Goal: Information Seeking & Learning: Learn about a topic

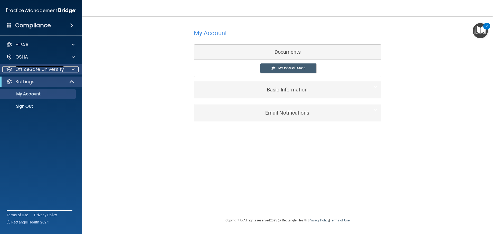
click at [56, 71] on p "OfficeSafe University" at bounding box center [39, 69] width 49 height 6
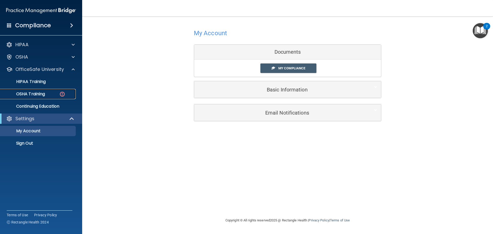
click at [48, 98] on link "OSHA Training" at bounding box center [35, 94] width 81 height 10
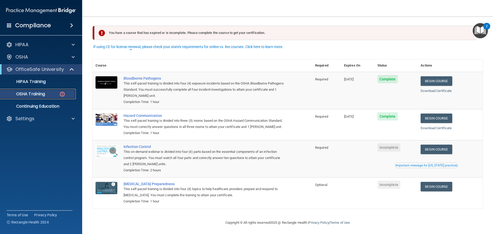
scroll to position [8, 0]
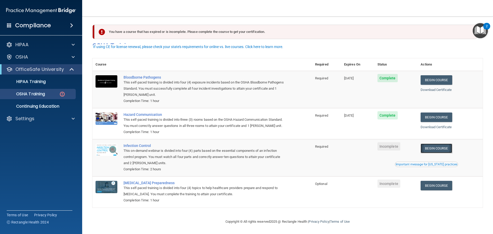
click at [433, 150] on link "Begin Course" at bounding box center [436, 149] width 31 height 10
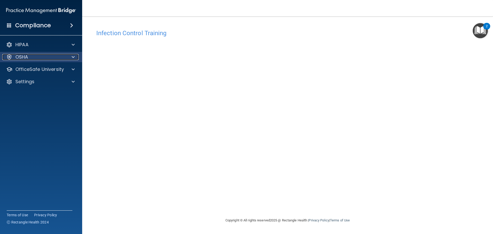
click at [51, 58] on div "OSHA" at bounding box center [34, 57] width 64 height 6
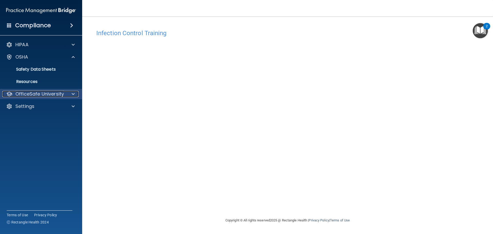
click at [53, 92] on p "OfficeSafe University" at bounding box center [39, 94] width 49 height 6
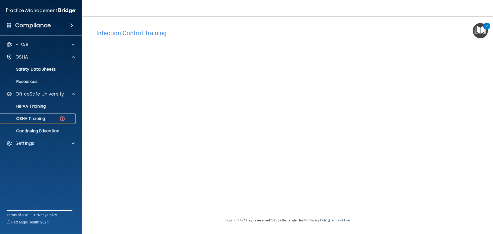
click at [57, 119] on div "OSHA Training" at bounding box center [38, 118] width 70 height 5
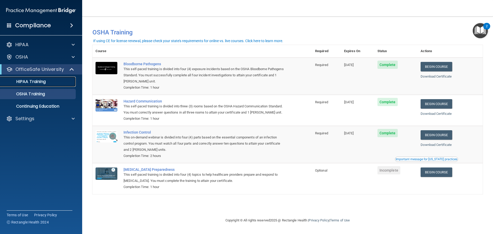
click at [30, 82] on p "HIPAA Training" at bounding box center [24, 81] width 42 height 5
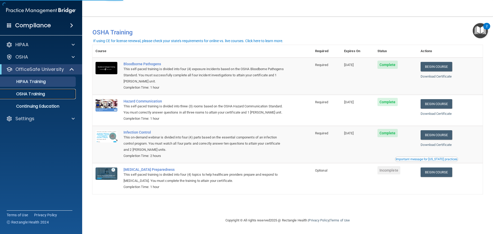
click at [38, 93] on p "OSHA Training" at bounding box center [24, 93] width 42 height 5
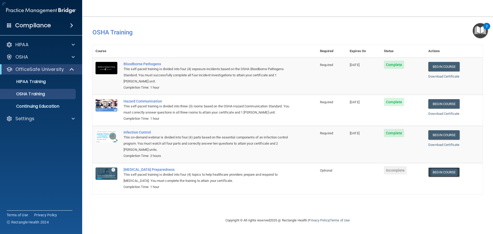
click at [443, 175] on link "Begin Course" at bounding box center [444, 173] width 31 height 10
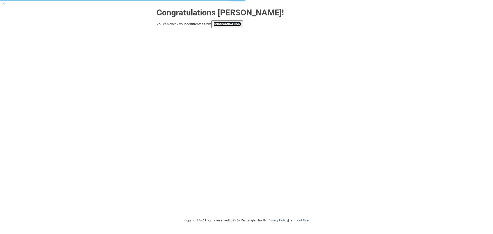
click at [234, 24] on link "your account page!" at bounding box center [227, 24] width 28 height 4
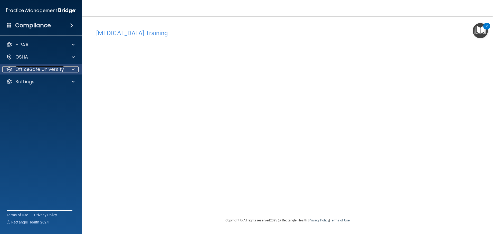
click at [37, 69] on p "OfficeSafe University" at bounding box center [39, 69] width 49 height 6
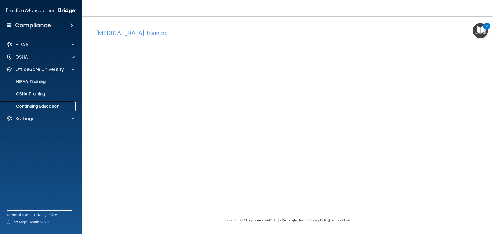
click at [65, 108] on p "Continuing Education" at bounding box center [38, 106] width 70 height 5
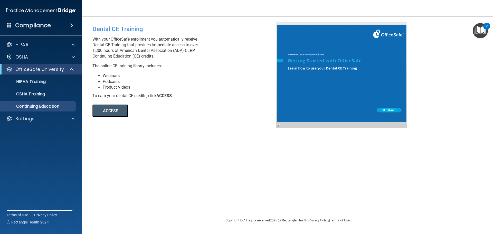
click at [53, 29] on div "Compliance" at bounding box center [41, 25] width 82 height 11
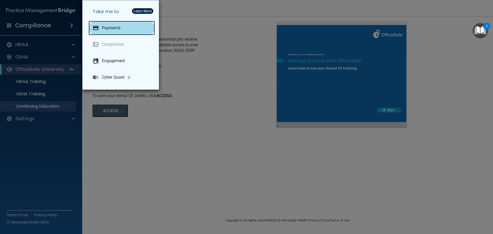
click at [117, 29] on p "Payments" at bounding box center [111, 27] width 18 height 5
click at [216, 68] on div "Take me to: Payments Compliance Engagement Cyber Quant" at bounding box center [246, 117] width 493 height 234
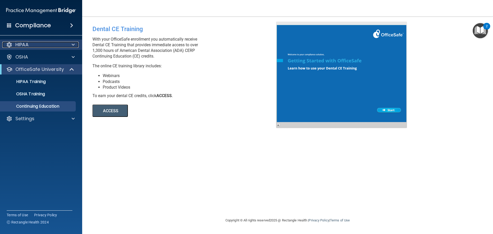
click at [39, 47] on div "HIPAA" at bounding box center [34, 45] width 64 height 6
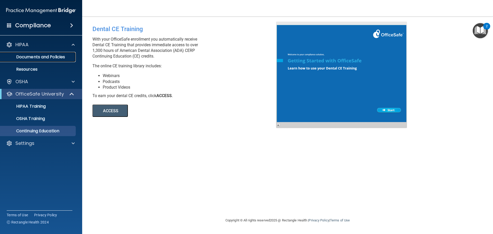
click at [49, 55] on p "Documents and Policies" at bounding box center [38, 56] width 70 height 5
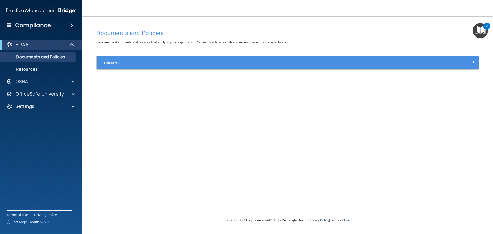
click at [389, 56] on div "Policies Select All (Unselect 0) Unselect All Print Selected (0) Acceptable Use…" at bounding box center [287, 63] width 383 height 14
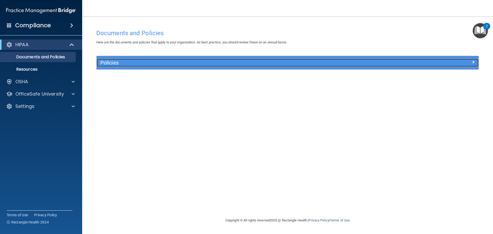
click at [414, 63] on div at bounding box center [431, 62] width 96 height 6
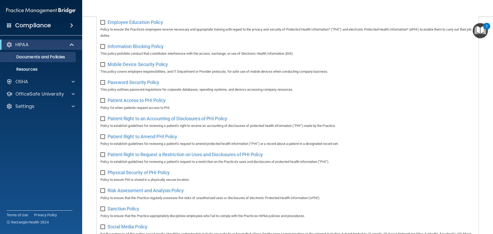
scroll to position [24, 0]
